Goal: Information Seeking & Learning: Learn about a topic

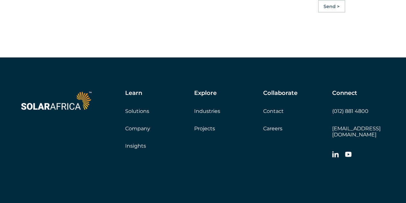
scroll to position [1801, 0]
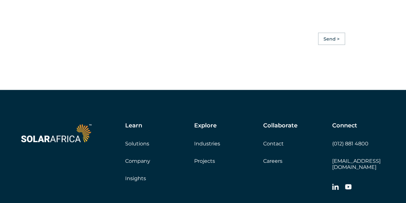
click at [142, 164] on link "Company" at bounding box center [137, 160] width 25 height 6
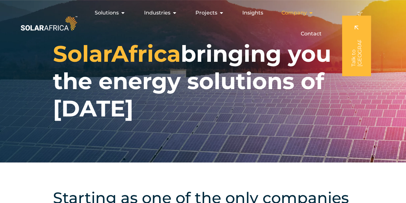
click at [308, 11] on icon "Menu" at bounding box center [310, 12] width 5 height 5
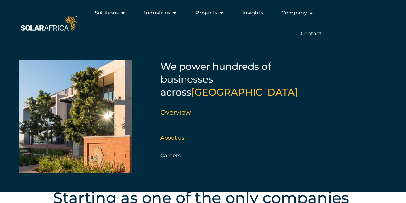
click at [174, 133] on div "About us" at bounding box center [195, 138] width 69 height 10
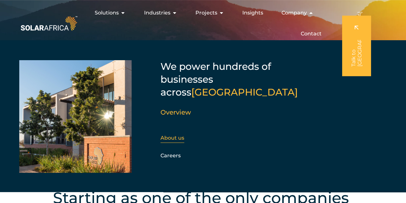
click at [175, 135] on link "About us" at bounding box center [173, 138] width 24 height 6
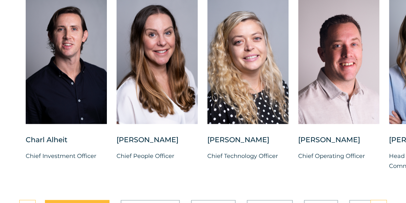
scroll to position [1673, 0]
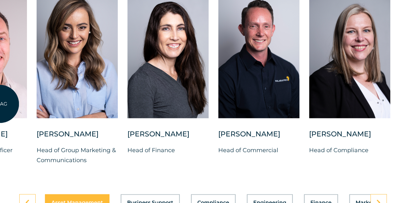
drag, startPoint x: 352, startPoint y: 90, endPoint x: 0, endPoint y: 102, distance: 352.2
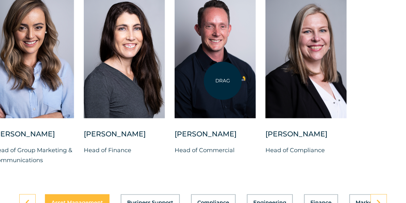
drag, startPoint x: 387, startPoint y: 83, endPoint x: 223, endPoint y: 81, distance: 164.5
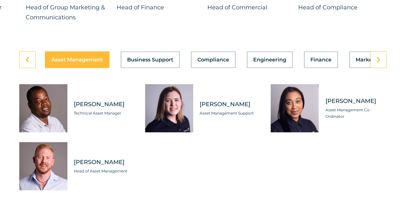
scroll to position [1833, 0]
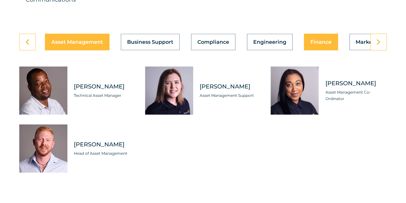
click at [320, 45] on span "Finance" at bounding box center [321, 42] width 21 height 5
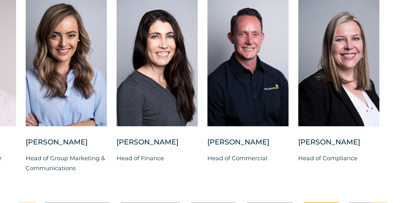
scroll to position [1711, 0]
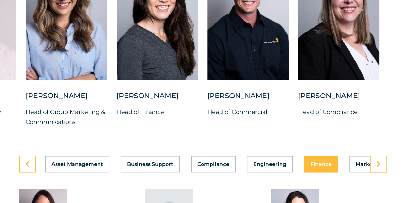
click at [135, 170] on div "Asset Management Business Support Compliance Engineering Finance Marketing O&M …" at bounding box center [203, 163] width 368 height 17
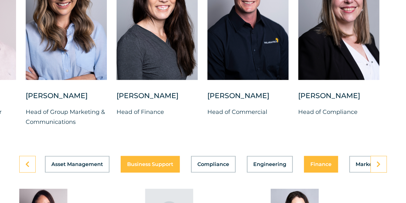
click at [134, 166] on span "Business Support" at bounding box center [150, 163] width 46 height 5
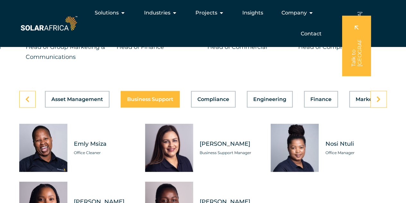
scroll to position [1773, 0]
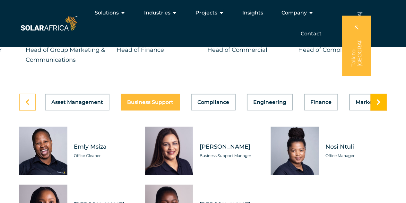
click at [382, 110] on link at bounding box center [379, 101] width 16 height 17
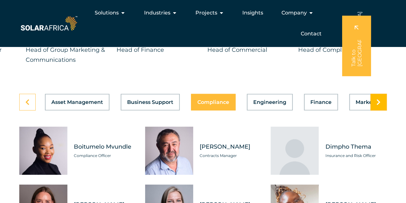
click at [381, 110] on link at bounding box center [379, 101] width 16 height 17
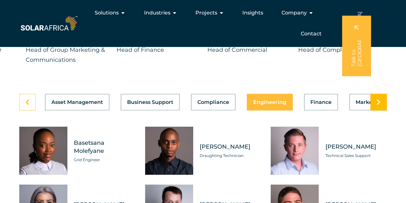
click at [381, 110] on link at bounding box center [379, 101] width 16 height 17
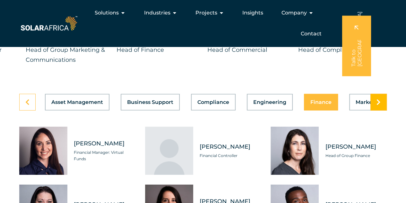
click at [381, 110] on link at bounding box center [379, 101] width 16 height 17
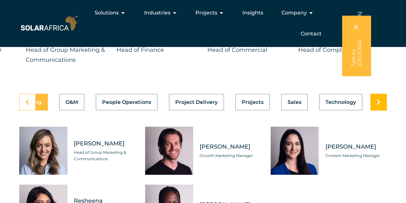
click at [381, 110] on link at bounding box center [379, 101] width 16 height 17
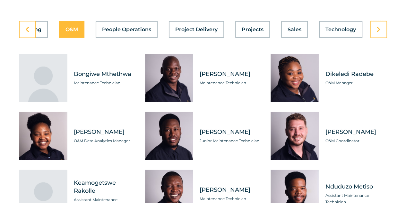
scroll to position [1848, 0]
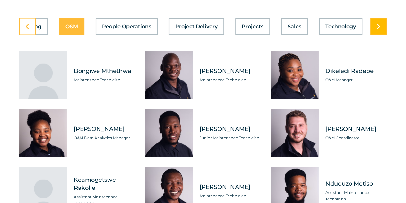
click at [382, 35] on link at bounding box center [379, 26] width 16 height 17
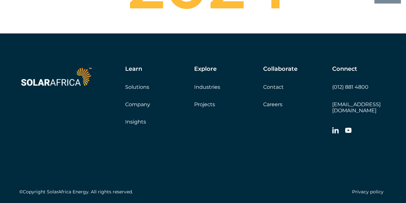
scroll to position [2360, 0]
